Goal: Participate in discussion: Engage in conversation with other users on a specific topic

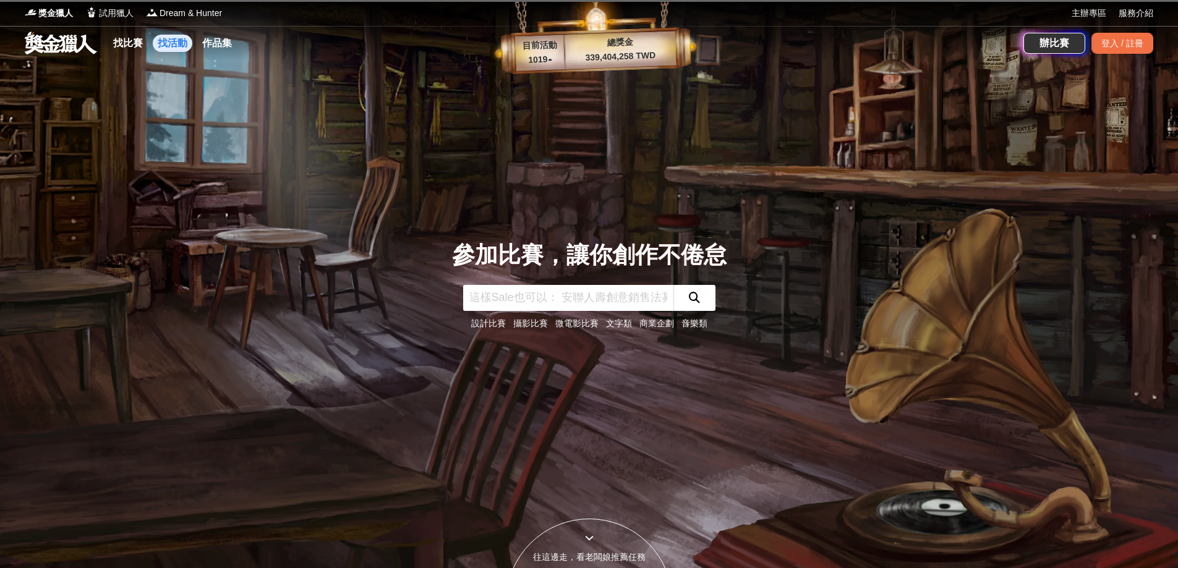
click at [177, 44] on link "找活動" at bounding box center [173, 43] width 40 height 17
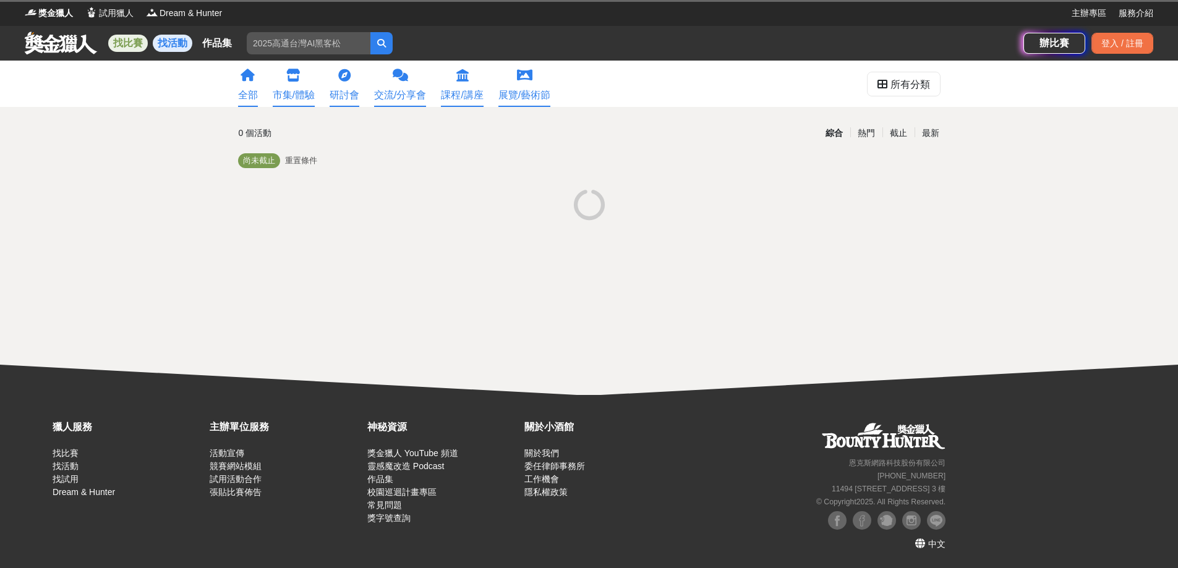
click at [135, 48] on link "找比賽" at bounding box center [128, 43] width 40 height 17
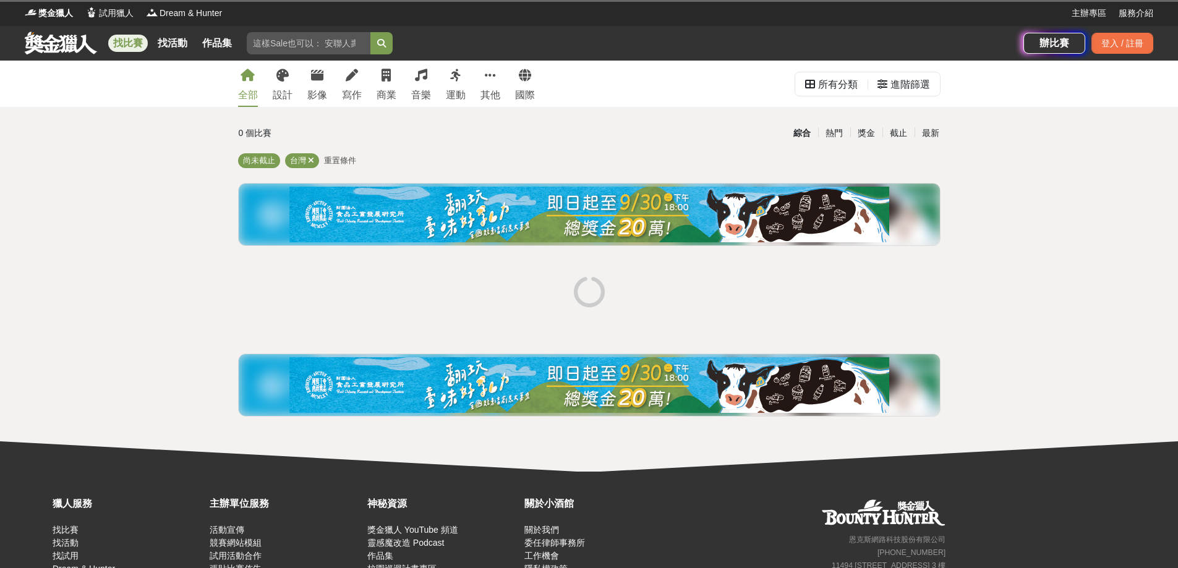
click at [322, 46] on input "search" at bounding box center [309, 43] width 124 height 22
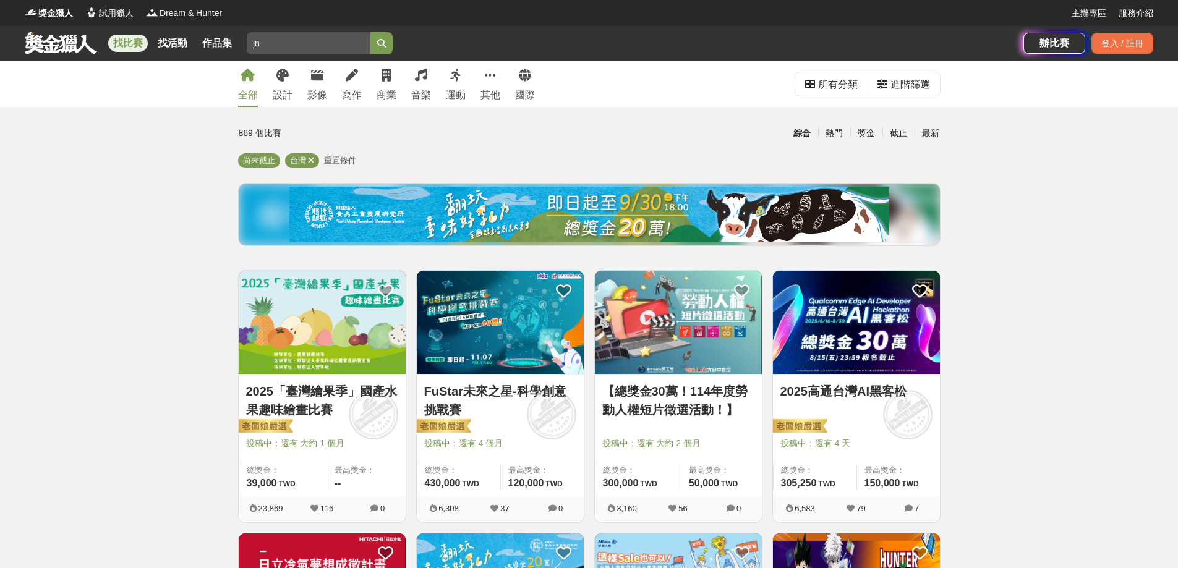
type input "j"
type input "南山"
click at [370, 32] on button "submit" at bounding box center [381, 43] width 22 height 22
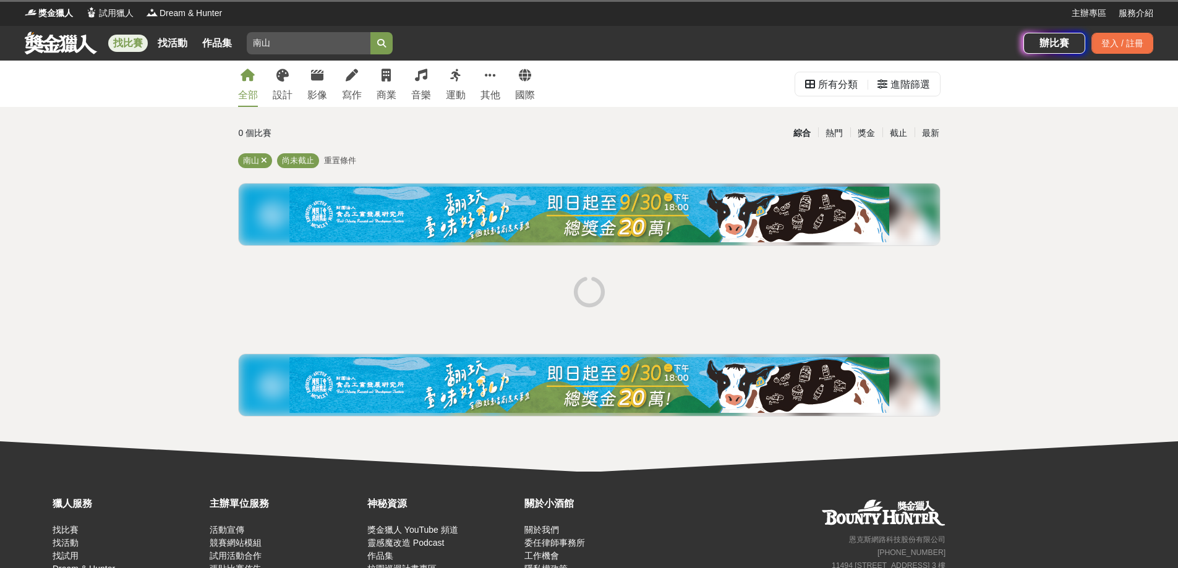
click at [391, 45] on button "submit" at bounding box center [381, 43] width 22 height 22
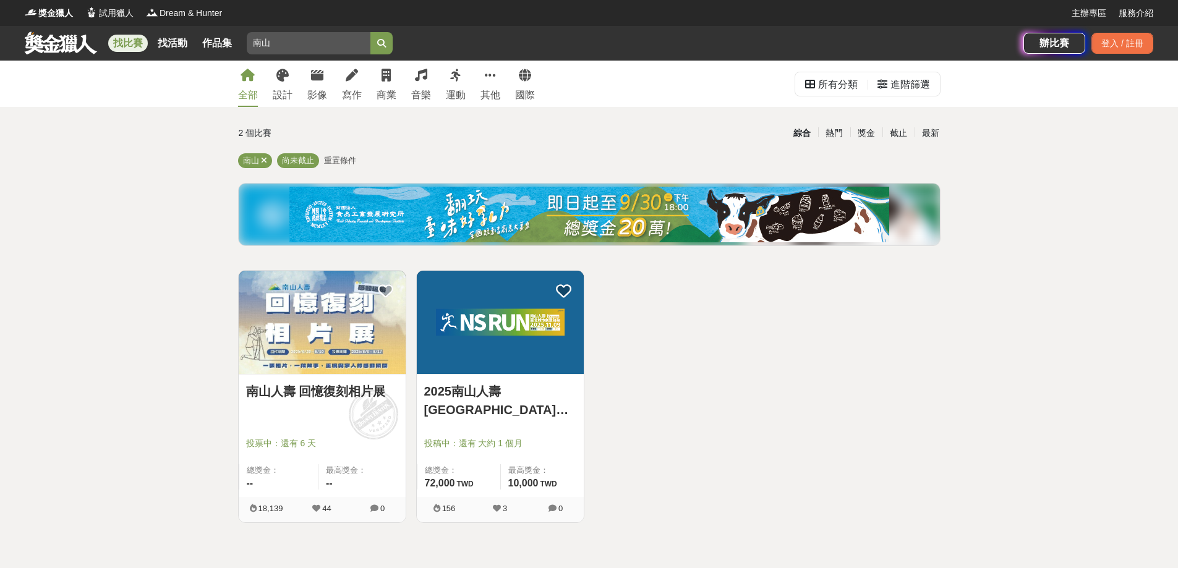
click at [334, 299] on img at bounding box center [322, 322] width 167 height 103
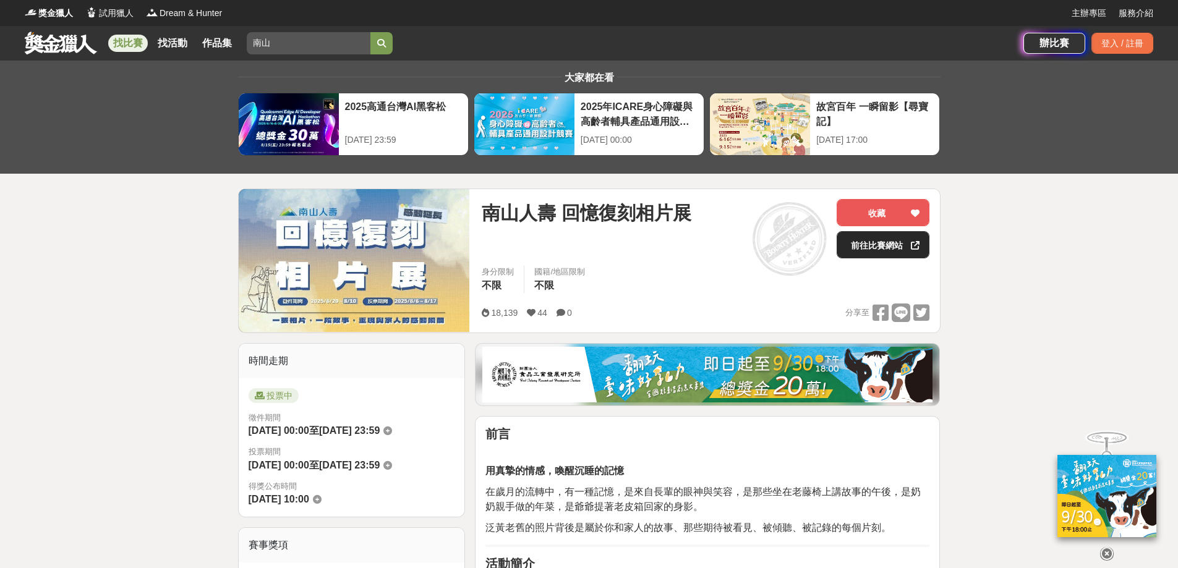
click at [871, 250] on link "前往比賽網站" at bounding box center [882, 244] width 93 height 27
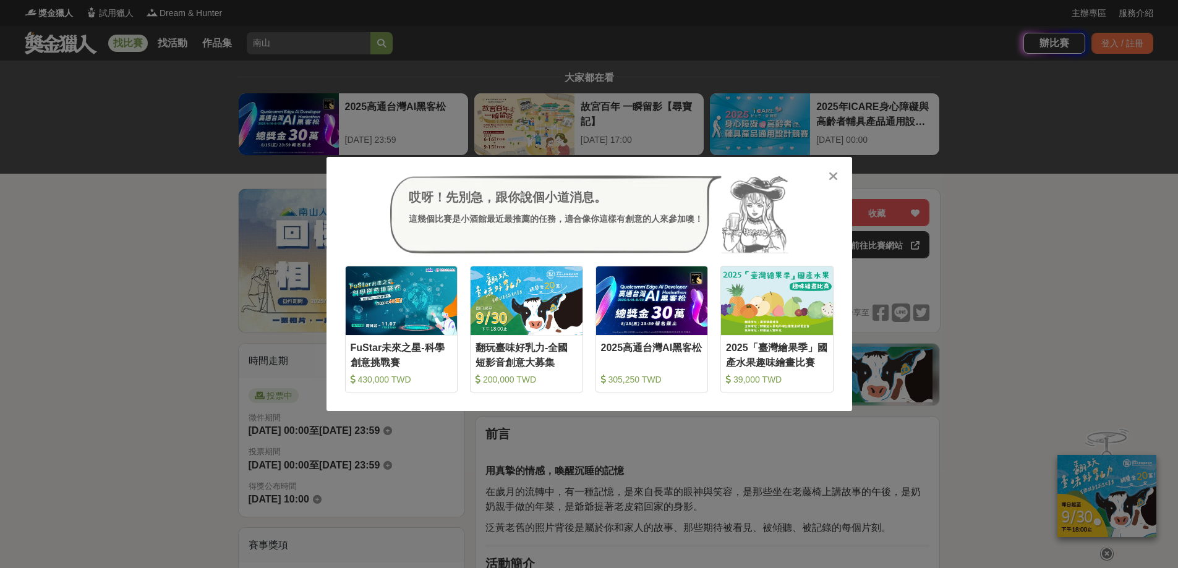
click at [833, 171] on icon at bounding box center [832, 176] width 9 height 12
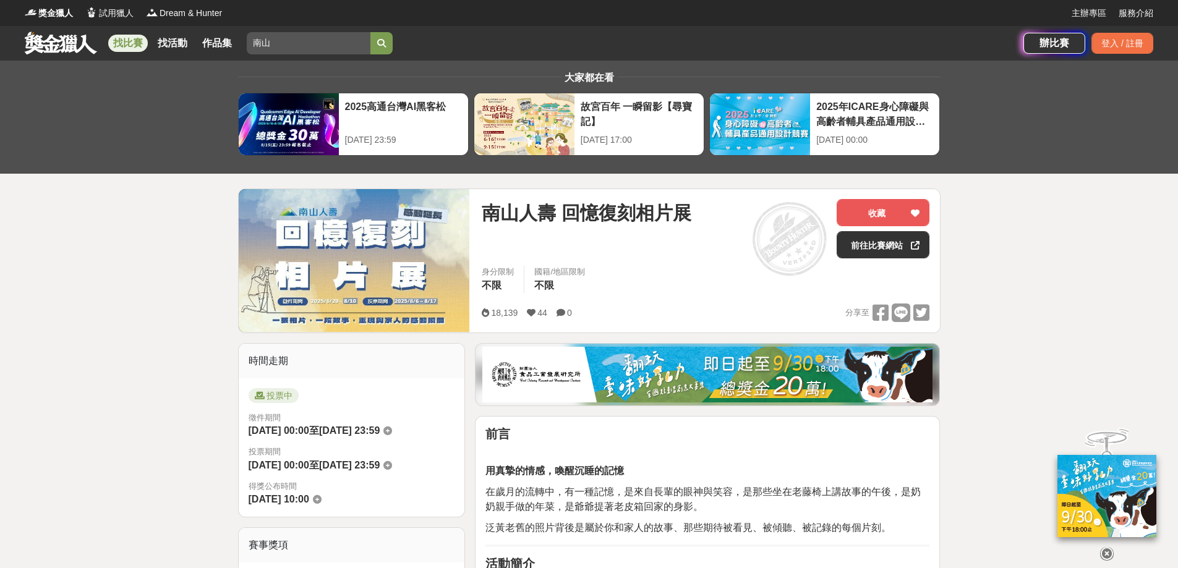
click at [50, 45] on link at bounding box center [60, 42] width 75 height 23
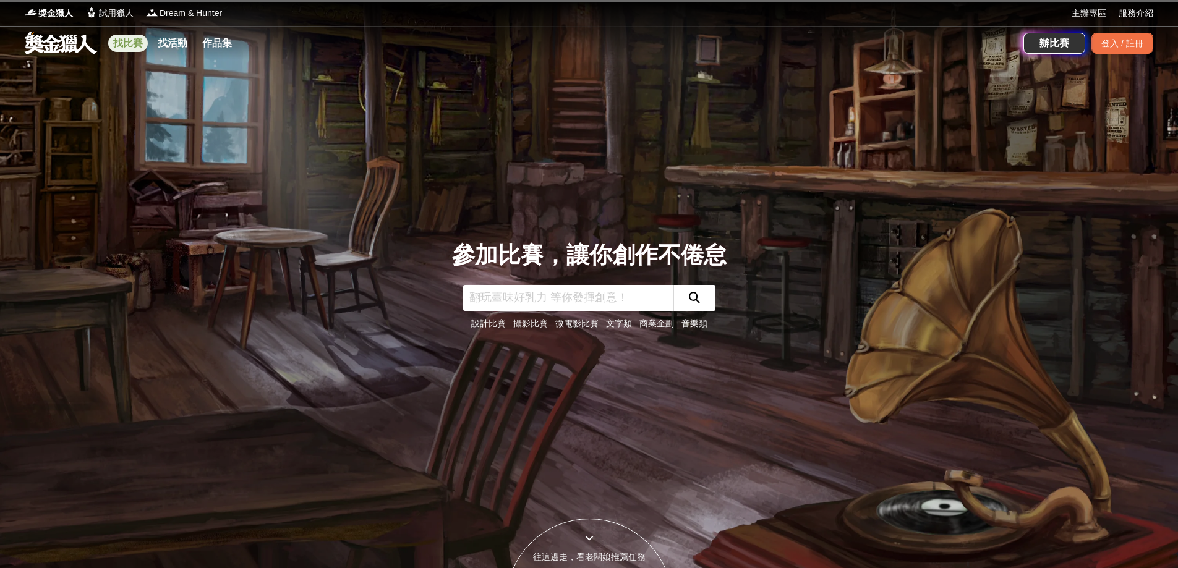
click at [130, 38] on link "找比賽" at bounding box center [128, 43] width 40 height 17
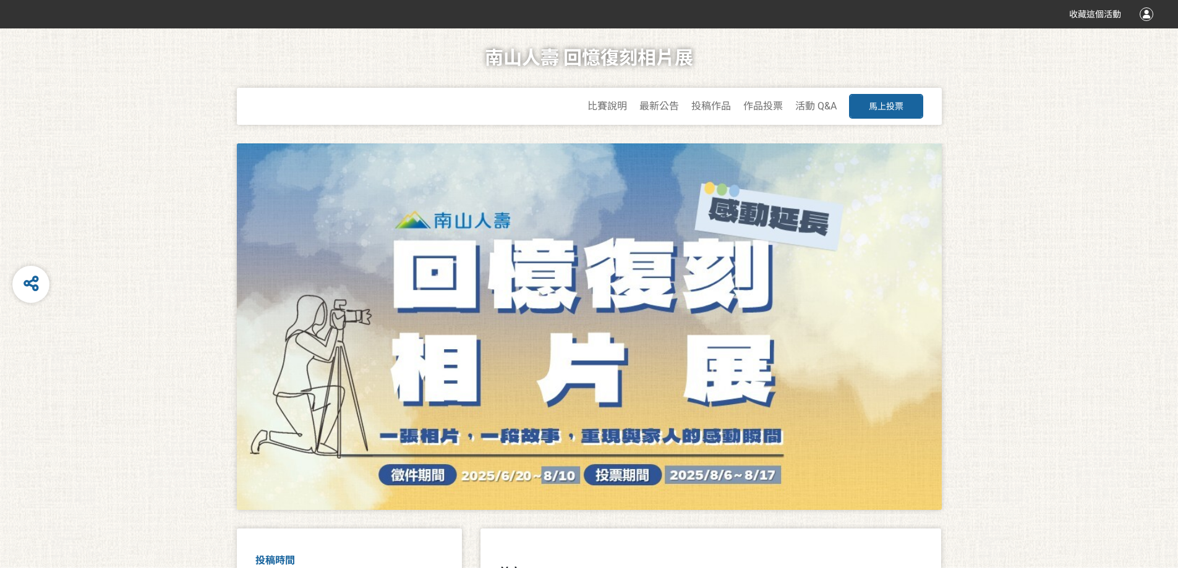
click at [875, 108] on span "馬上投票" at bounding box center [885, 106] width 35 height 10
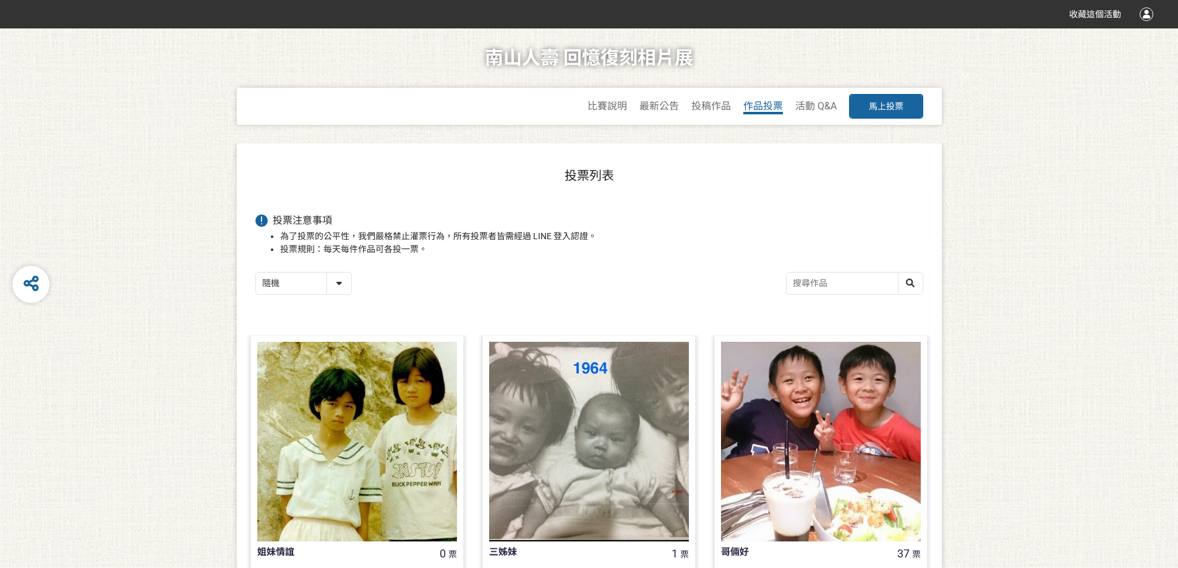
click at [773, 108] on span "作品投票" at bounding box center [763, 106] width 40 height 12
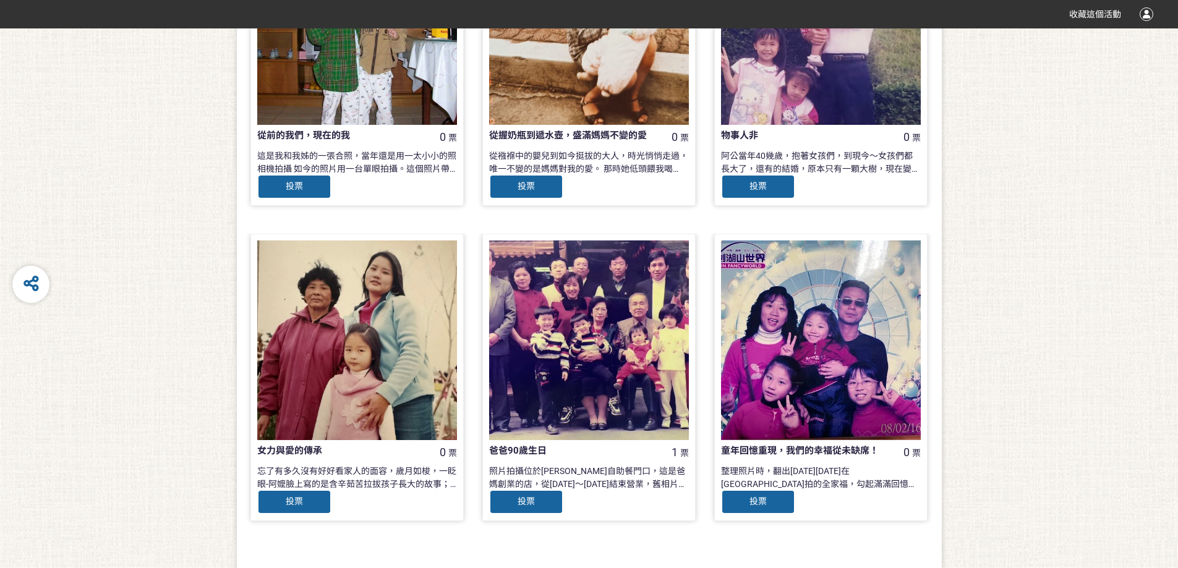
scroll to position [1147, 0]
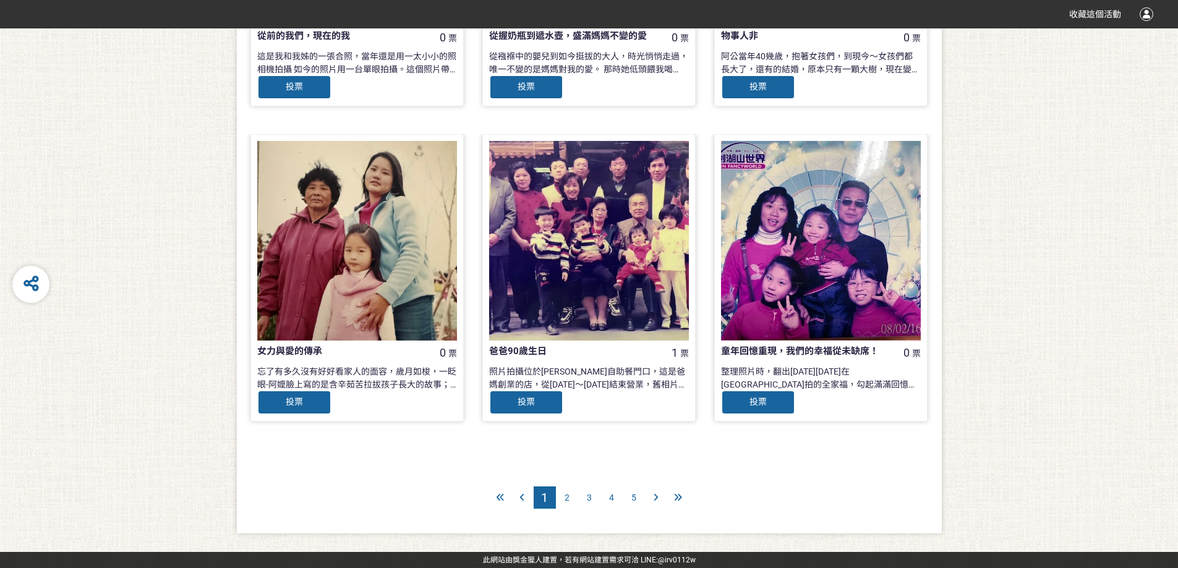
click at [567, 498] on span "2" at bounding box center [566, 498] width 5 height 10
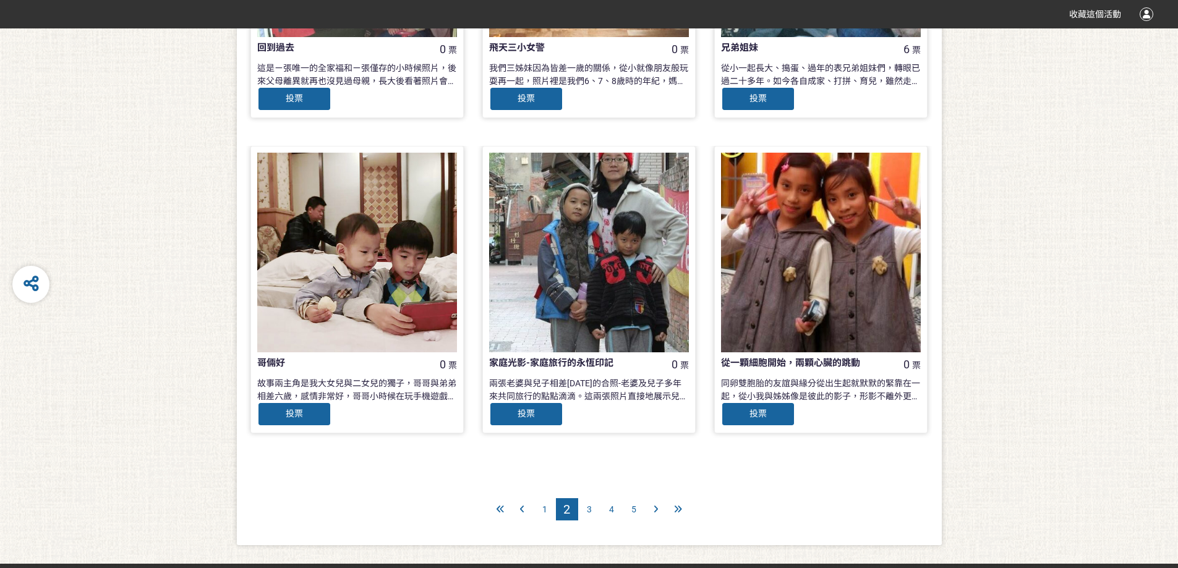
scroll to position [1147, 0]
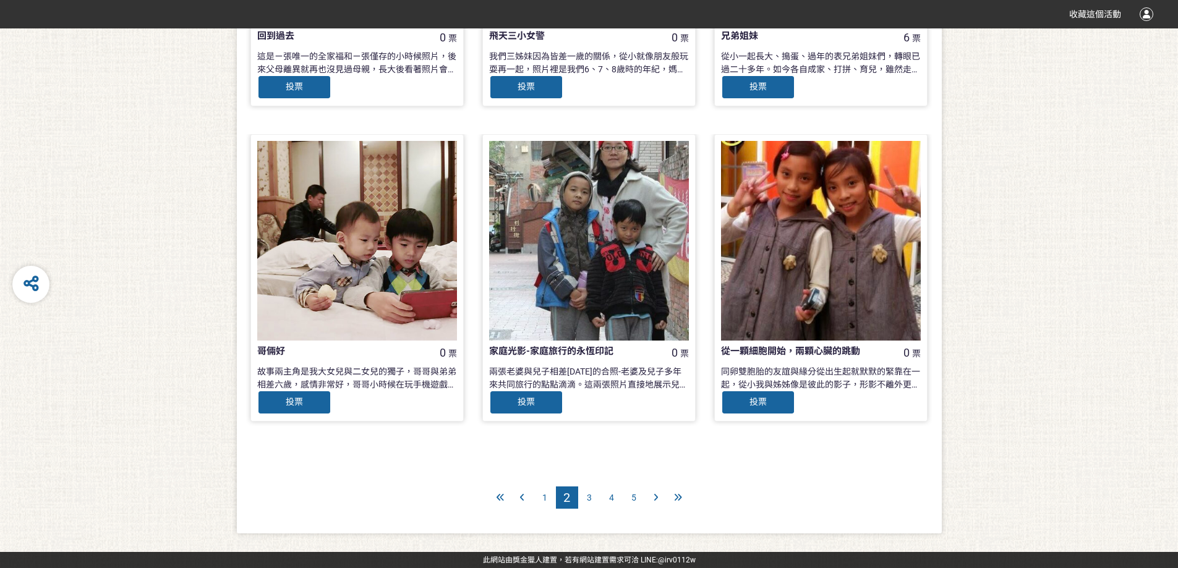
click at [588, 496] on span "3" at bounding box center [589, 498] width 5 height 10
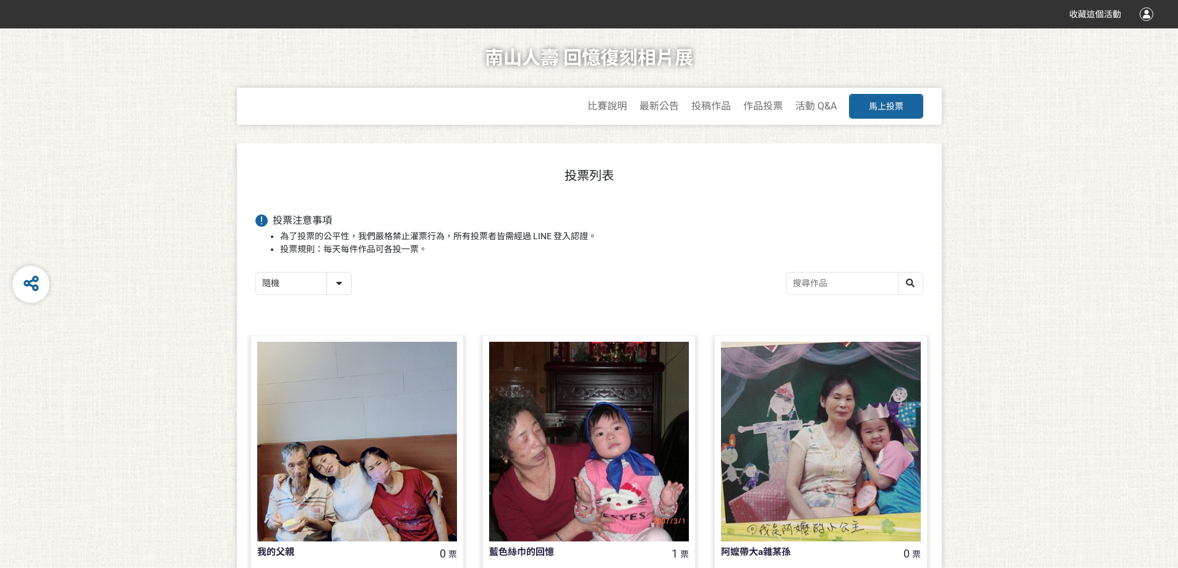
click at [335, 284] on select "隨機 作品 - 由新到舊 作品 - 由舊到新 票數 - 由多到少 票數 - 由少到多" at bounding box center [303, 284] width 95 height 22
click at [451, 292] on div "隨機 作品 - 由新到舊 作品 - 由舊到新 票數 - 由多到少 票數 - 由少到多" at bounding box center [589, 285] width 668 height 26
click at [337, 284] on select "隨機 作品 - 由新到舊 作品 - 由舊到新 票數 - 由多到少 票數 - 由少到多" at bounding box center [303, 284] width 95 height 22
click at [256, 273] on select "隨機 作品 - 由新到舊 作品 - 由舊到新 票數 - 由多到少 票數 - 由少到多" at bounding box center [303, 284] width 95 height 22
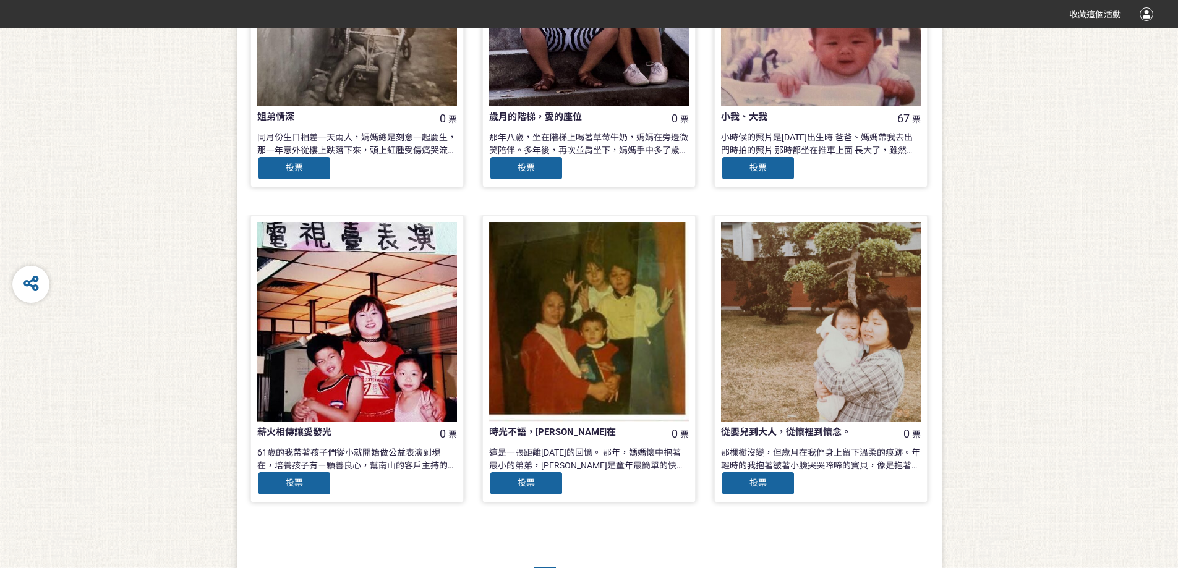
scroll to position [1147, 0]
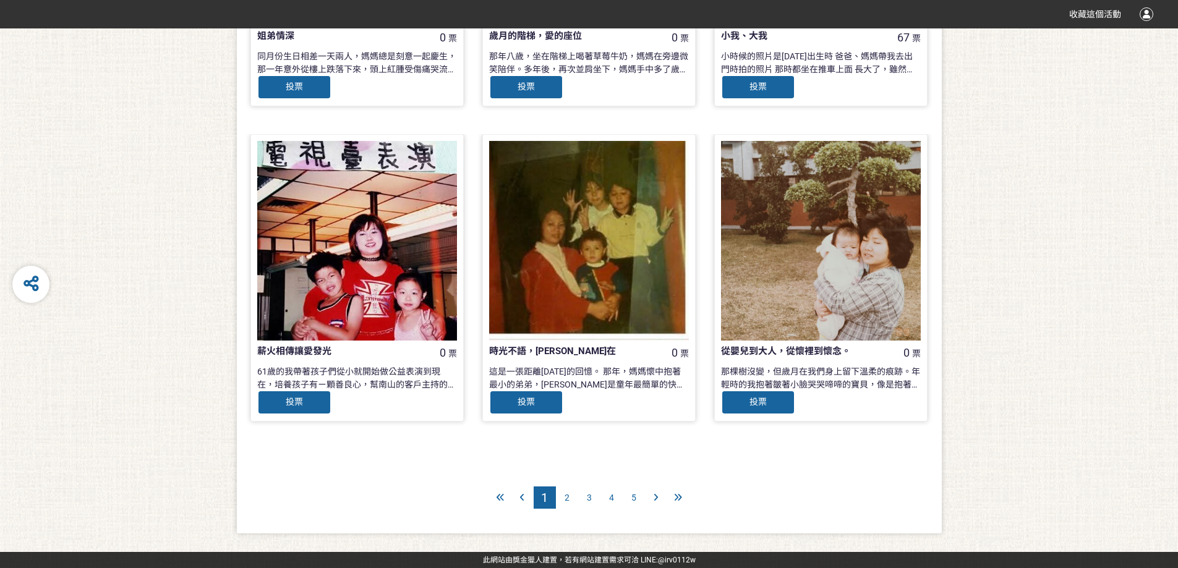
click at [567, 495] on span "2" at bounding box center [566, 498] width 5 height 10
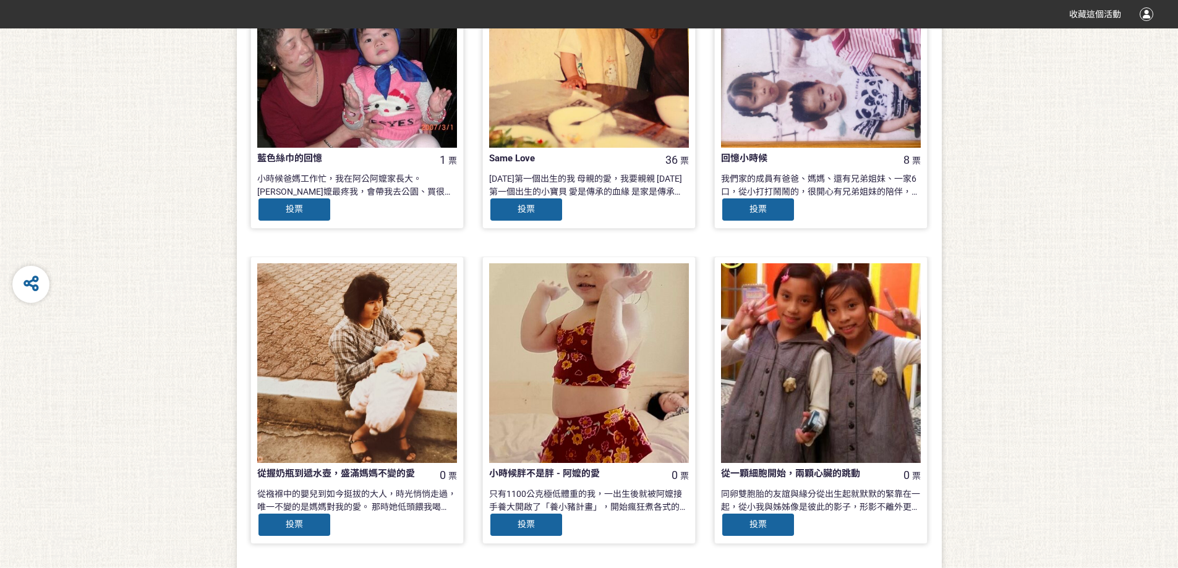
scroll to position [1051, 0]
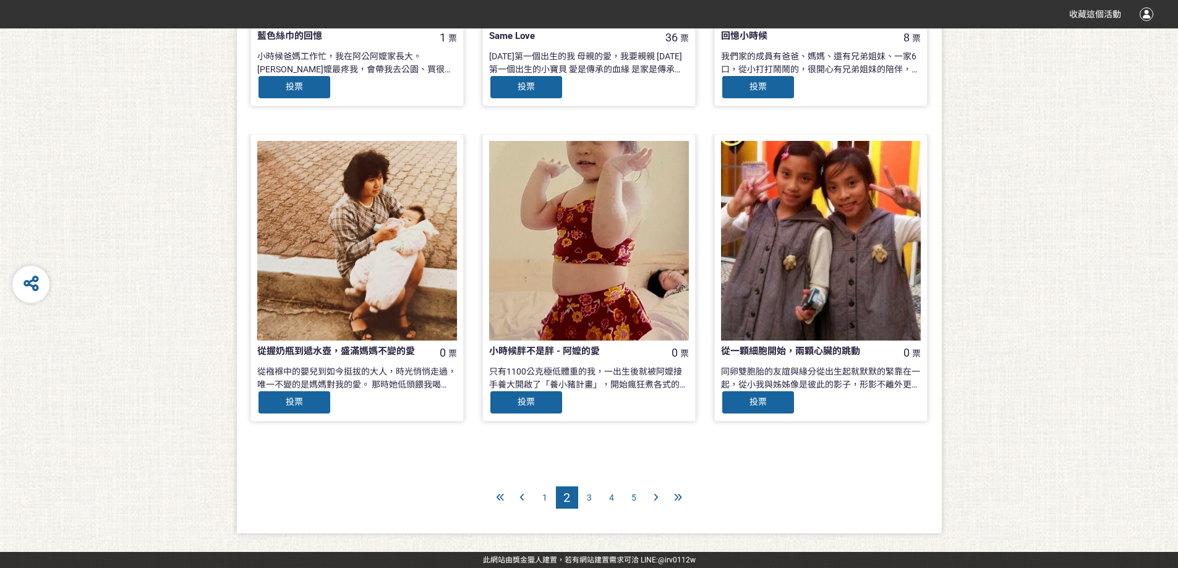
click at [590, 495] on span "3" at bounding box center [589, 498] width 5 height 10
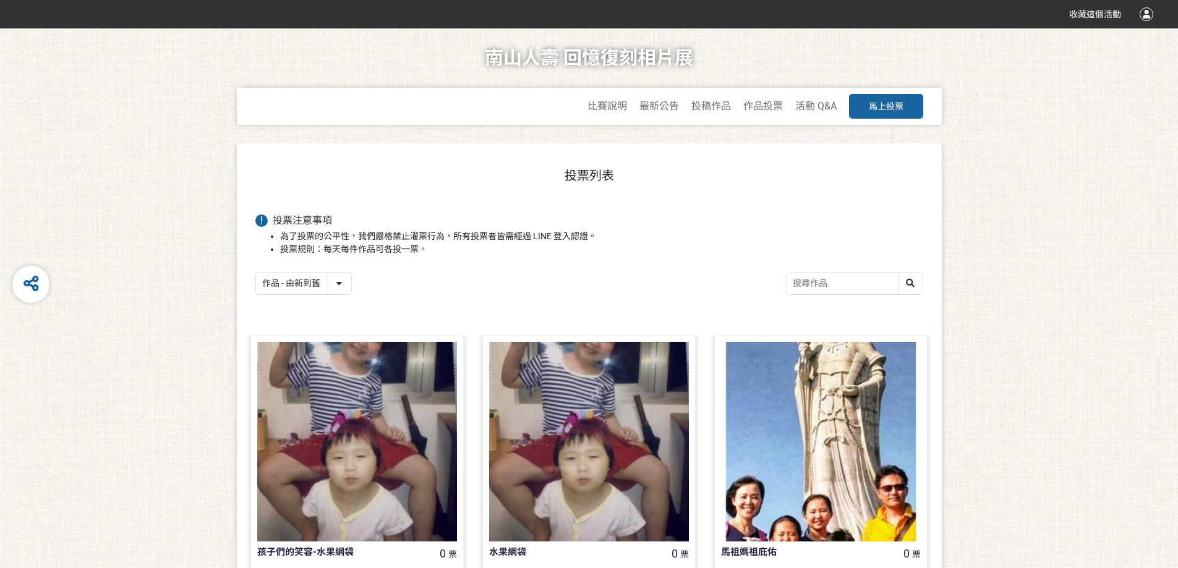
click at [341, 283] on select "隨機 作品 - 由新到舊 作品 - 由舊到新 票數 - 由多到少 票數 - 由少到多" at bounding box center [303, 284] width 95 height 22
click at [662, 288] on div "隨機 作品 - 由新到舊 作品 - 由舊到新 票數 - 由多到少 票數 - 由少到多" at bounding box center [589, 285] width 668 height 26
click at [345, 284] on select "隨機 作品 - 由新到舊 作品 - 由舊到新 票數 - 由多到少 票數 - 由少到多" at bounding box center [303, 284] width 95 height 22
click at [316, 294] on select "隨機 作品 - 由新到舊 作品 - 由舊到新 票數 - 由多到少 票數 - 由少到多" at bounding box center [303, 284] width 95 height 22
drag, startPoint x: 333, startPoint y: 287, endPoint x: 329, endPoint y: 292, distance: 6.6
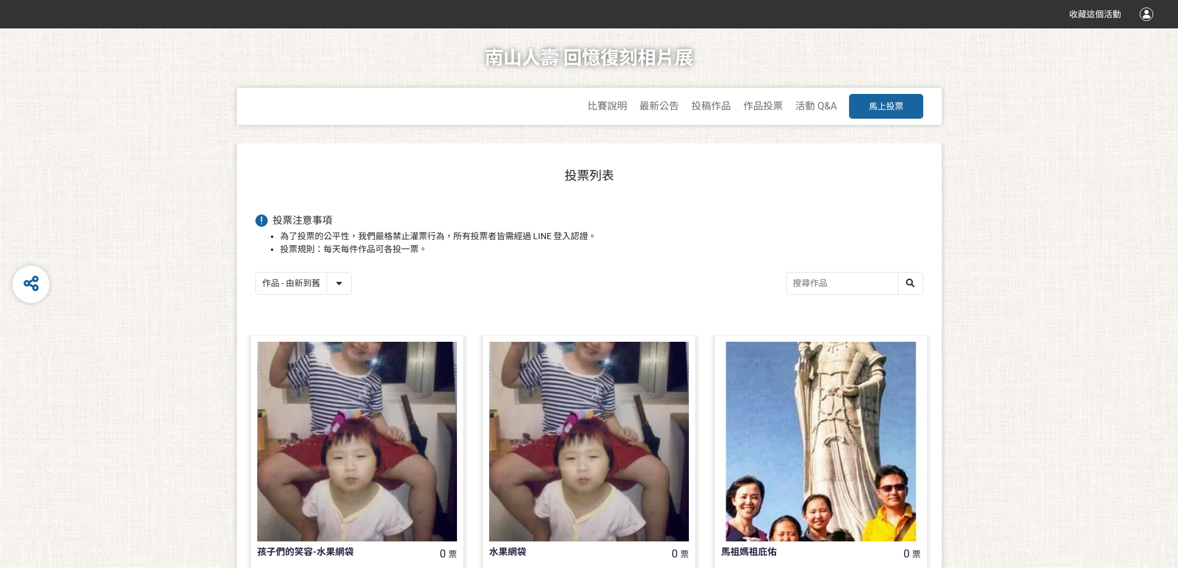
click at [333, 287] on select "隨機 作品 - 由新到舊 作品 - 由舊到新 票數 - 由多到少 票數 - 由少到多" at bounding box center [303, 284] width 95 height 22
select select "random"
click at [256, 273] on select "隨機 作品 - 由新到舊 作品 - 由舊到新 票數 - 由多到少 票數 - 由少到多" at bounding box center [303, 284] width 95 height 22
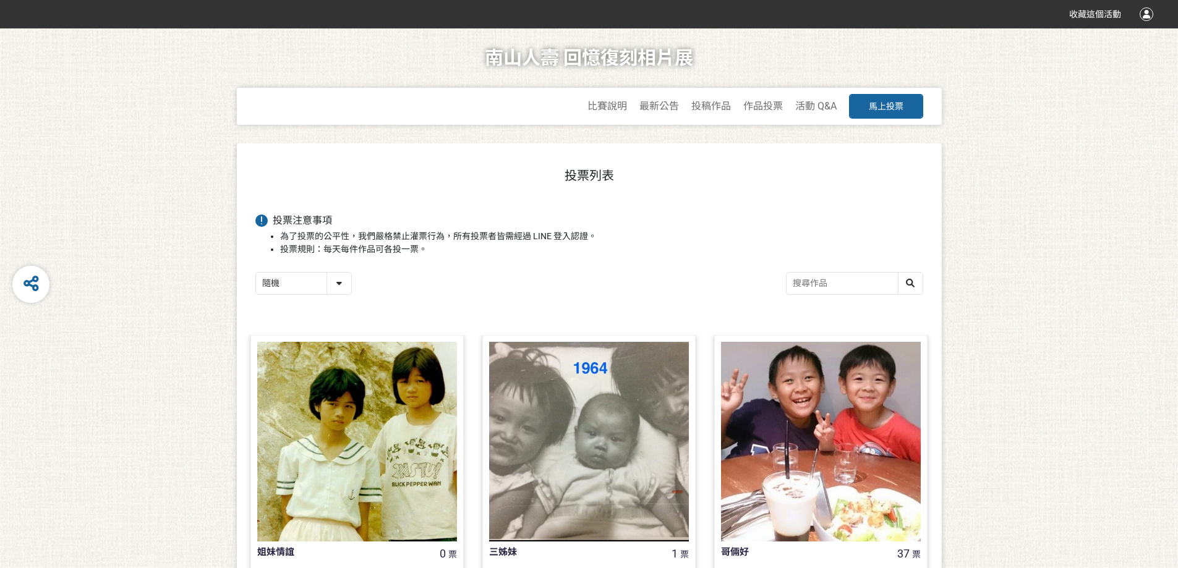
click at [813, 287] on input "search" at bounding box center [854, 284] width 136 height 22
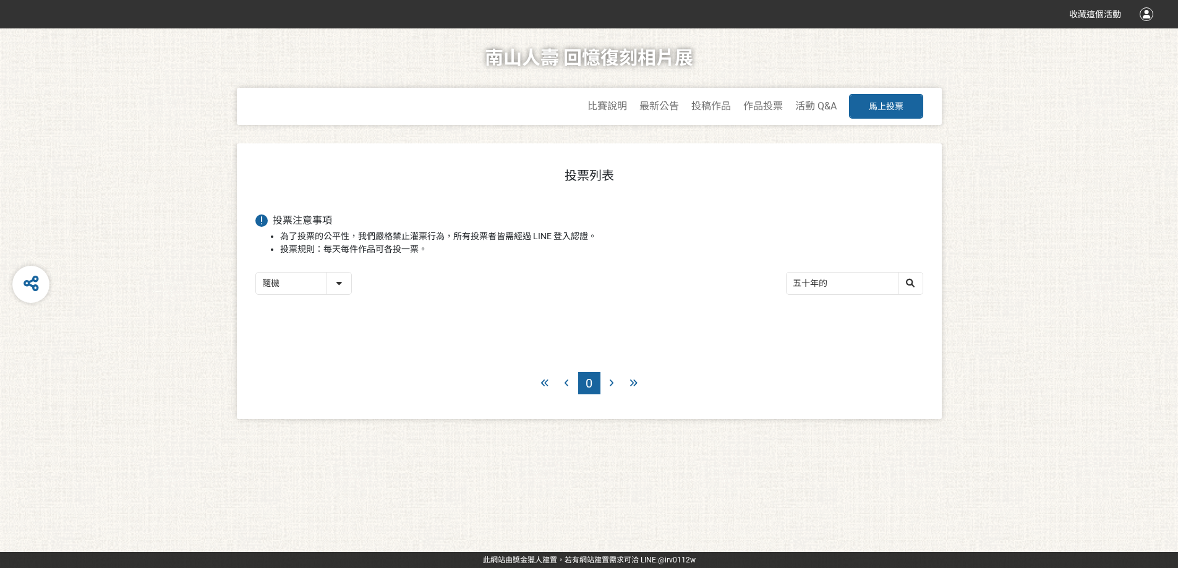
drag, startPoint x: 828, startPoint y: 284, endPoint x: 780, endPoint y: 283, distance: 48.2
click at [780, 283] on div "隨機 作品 - 由新到舊 作品 - 由舊到新 票數 - 由多到少 票數 - 由少到多 五十年的" at bounding box center [589, 285] width 668 height 26
type input "變"
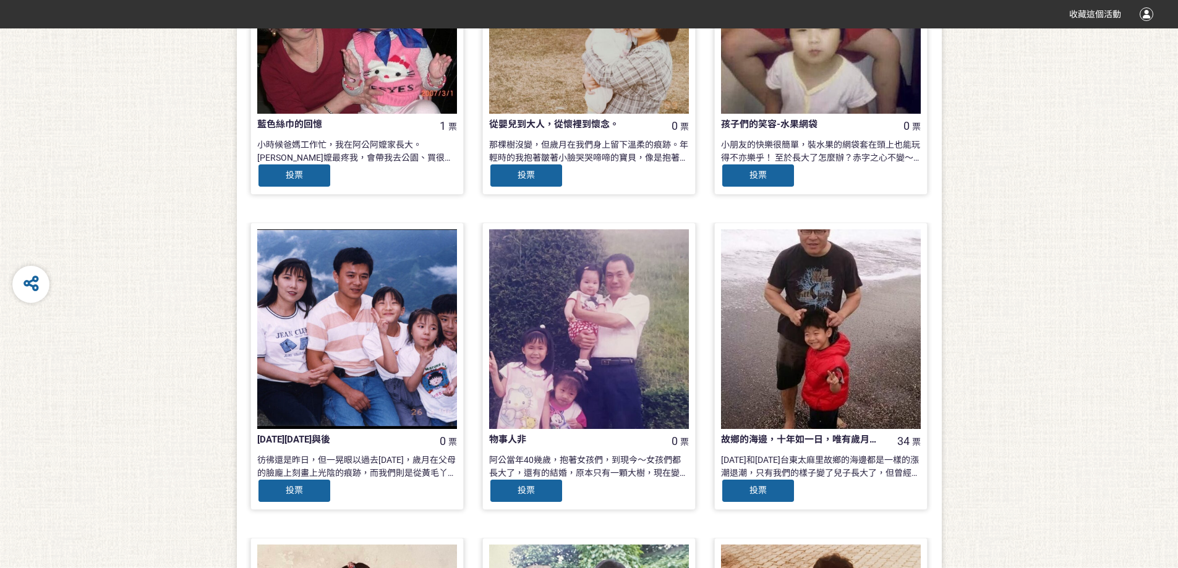
scroll to position [433, 0]
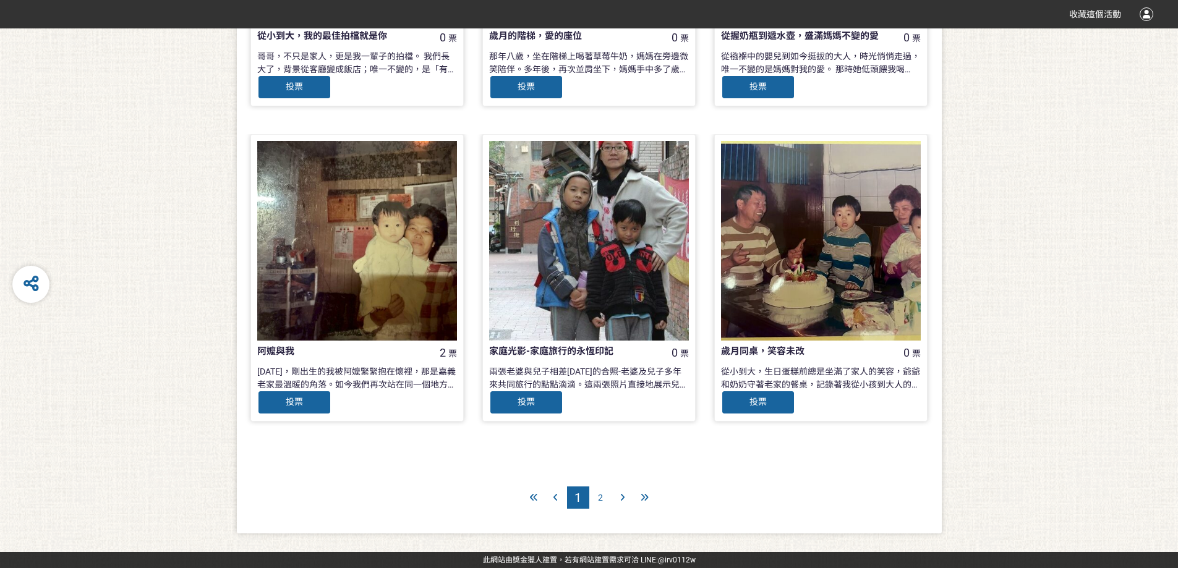
click at [599, 499] on span "2" at bounding box center [600, 498] width 5 height 10
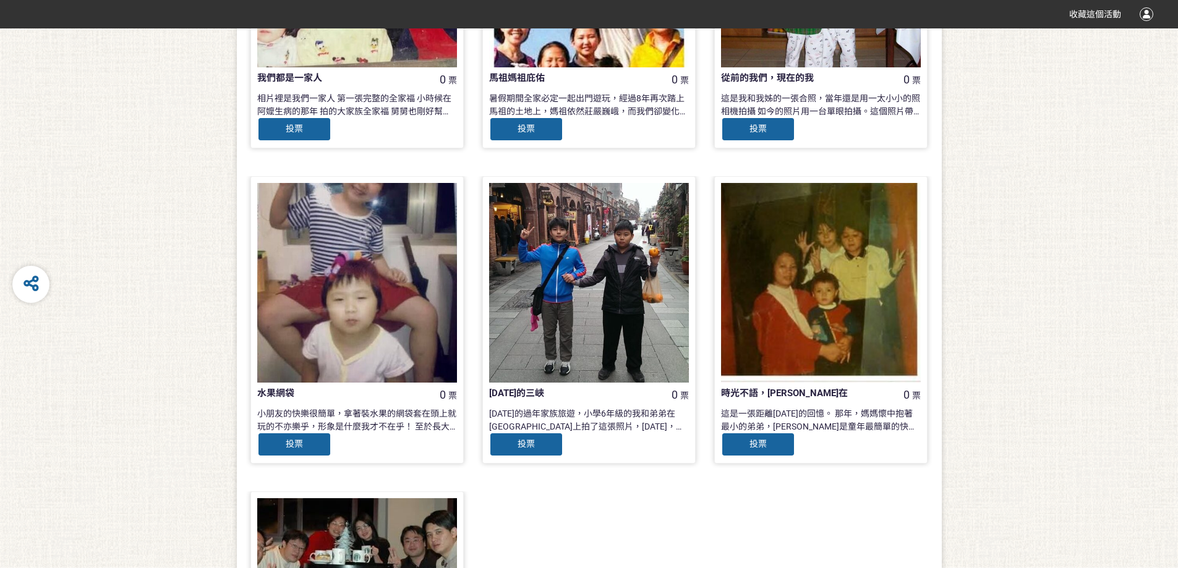
scroll to position [680, 0]
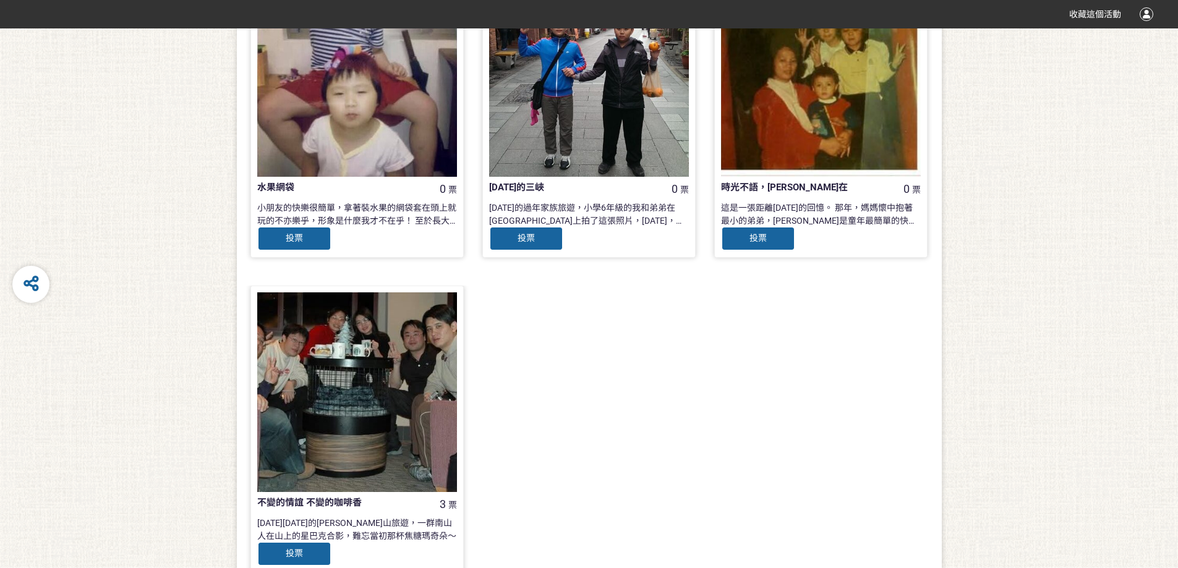
click at [313, 438] on div at bounding box center [357, 392] width 200 height 200
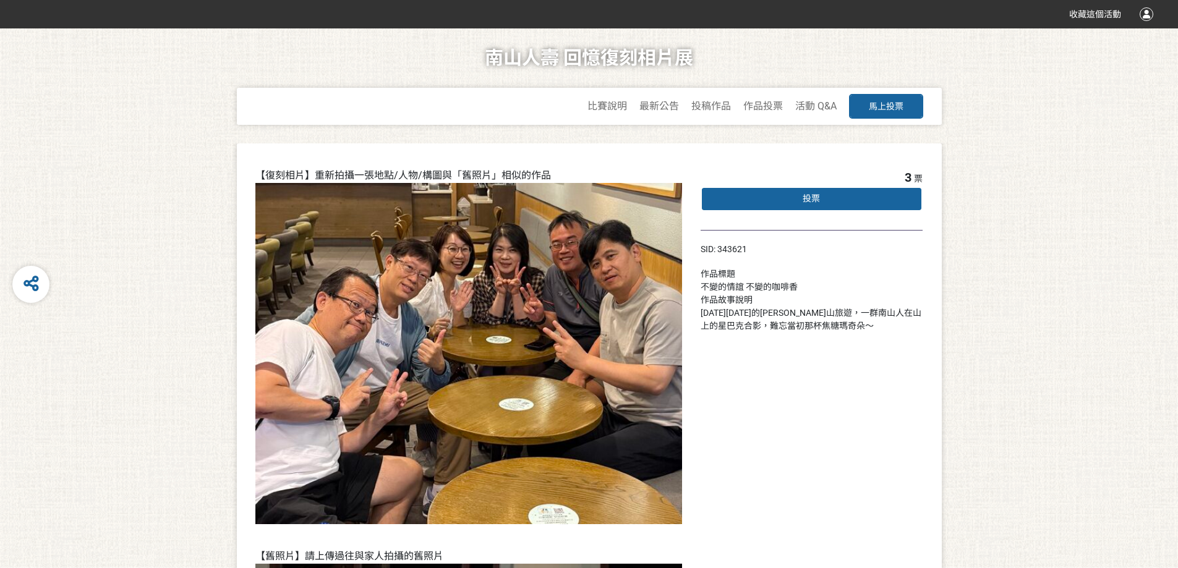
click at [812, 198] on span "投票" at bounding box center [810, 198] width 17 height 10
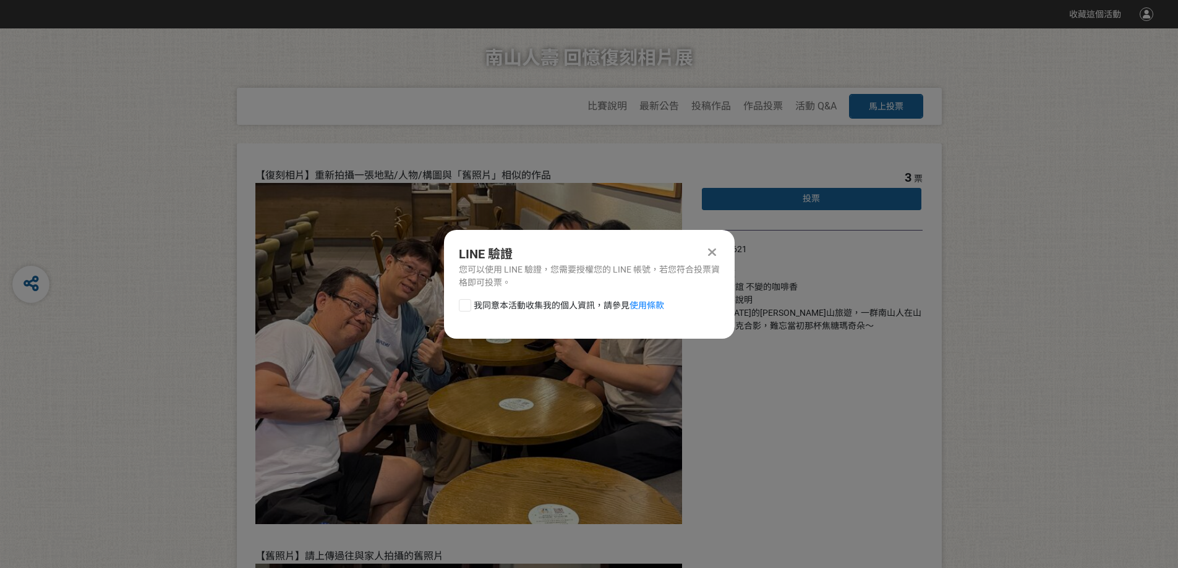
click at [462, 304] on div at bounding box center [465, 305] width 12 height 12
checkbox input "true"
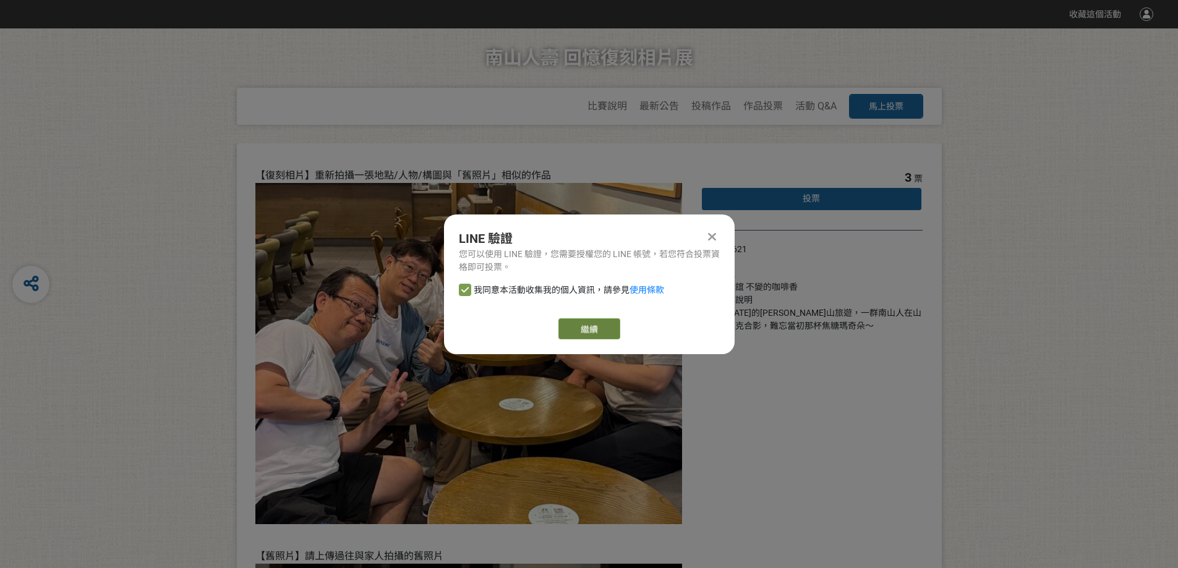
click at [583, 329] on link "繼續" at bounding box center [589, 328] width 62 height 21
click at [715, 236] on icon at bounding box center [712, 237] width 8 height 12
